Goal: Transaction & Acquisition: Purchase product/service

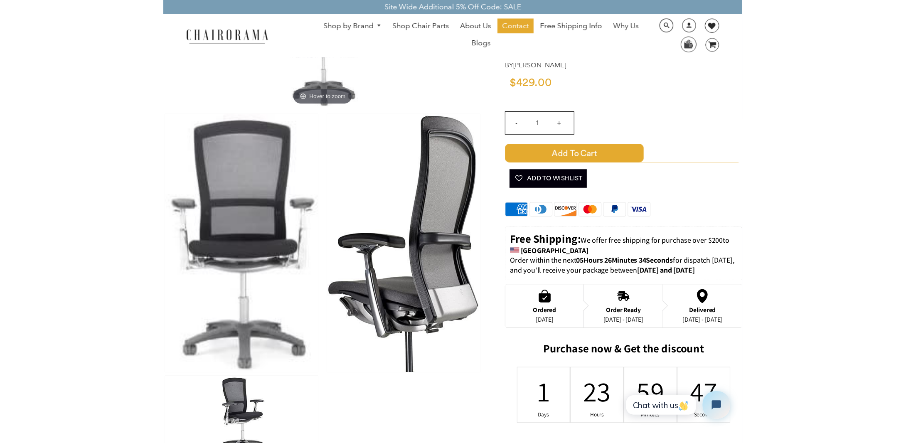
scroll to position [166, 0]
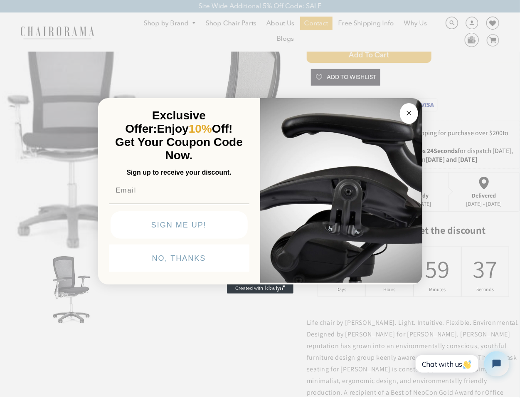
click at [410, 113] on circle "Close dialog" at bounding box center [409, 113] width 10 height 10
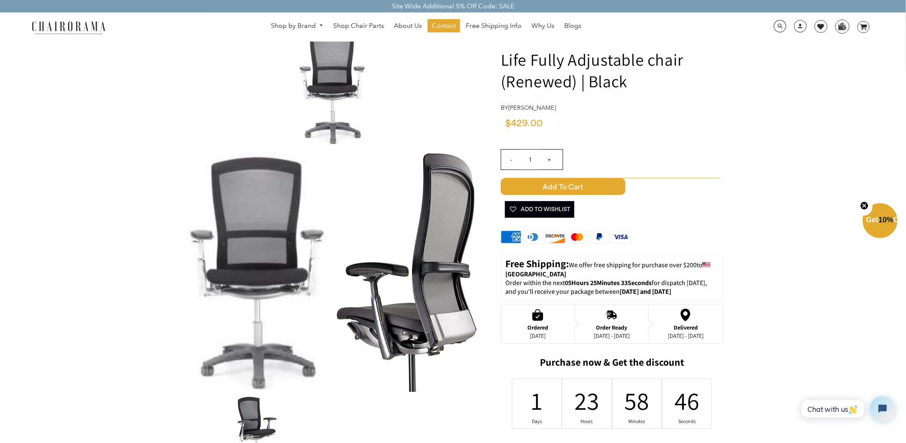
scroll to position [0, 0]
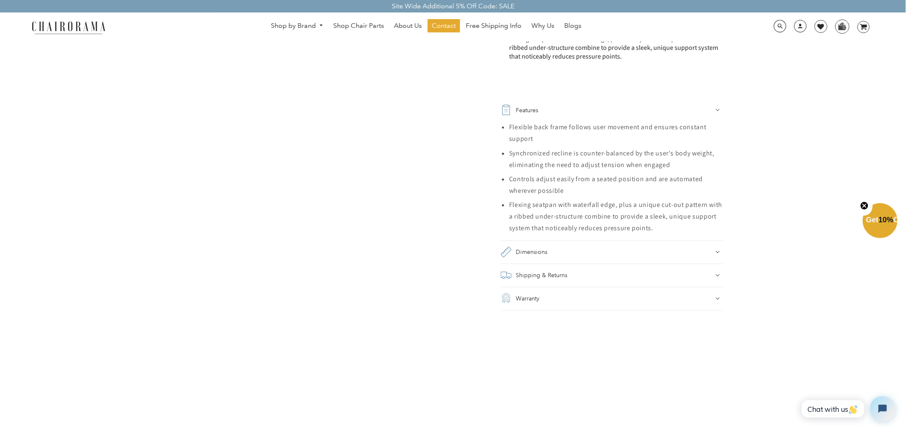
scroll to position [624, 0]
